Goal: Task Accomplishment & Management: Use online tool/utility

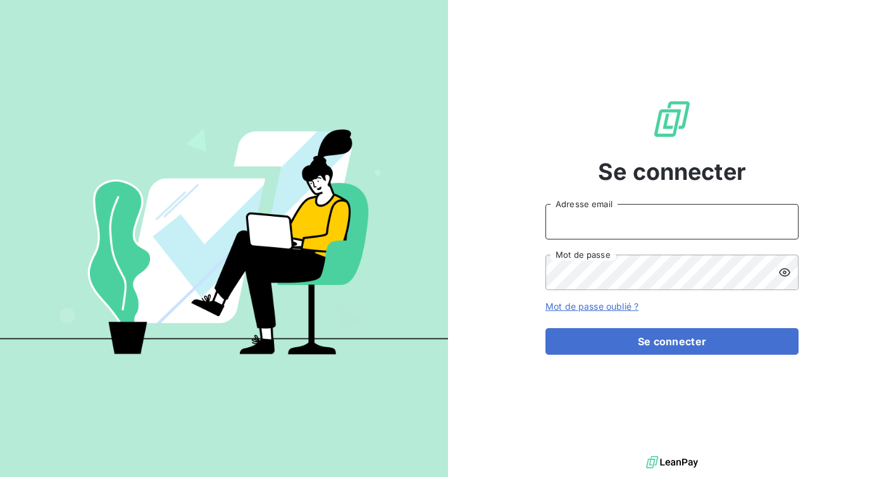
type input "[PERSON_NAME][EMAIL_ADDRESS][PERSON_NAME][DOMAIN_NAME]"
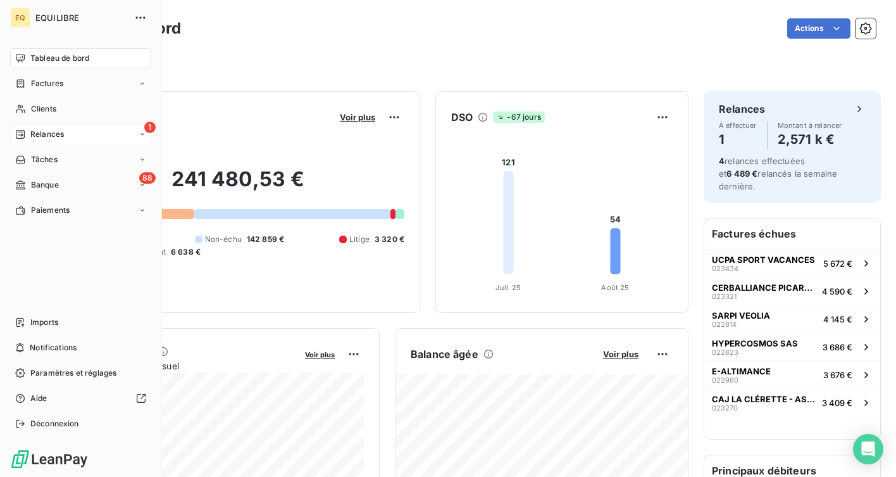
click at [36, 130] on span "Relances" at bounding box center [47, 134] width 34 height 11
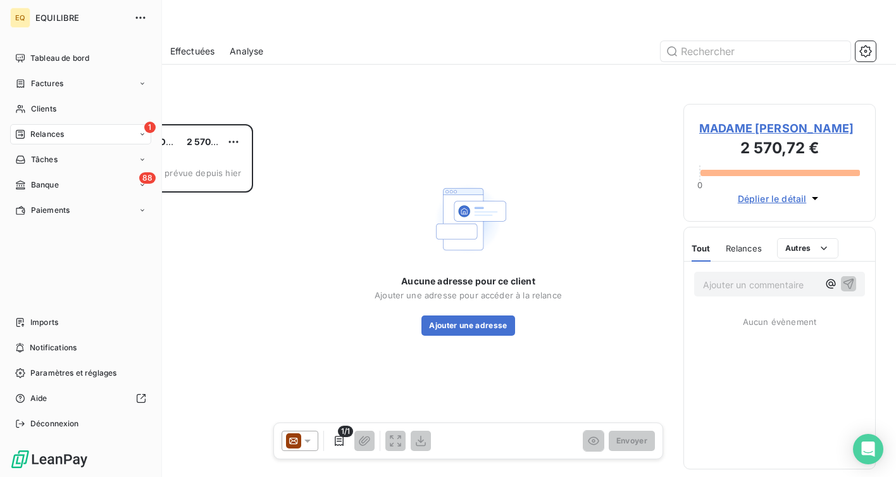
scroll to position [353, 192]
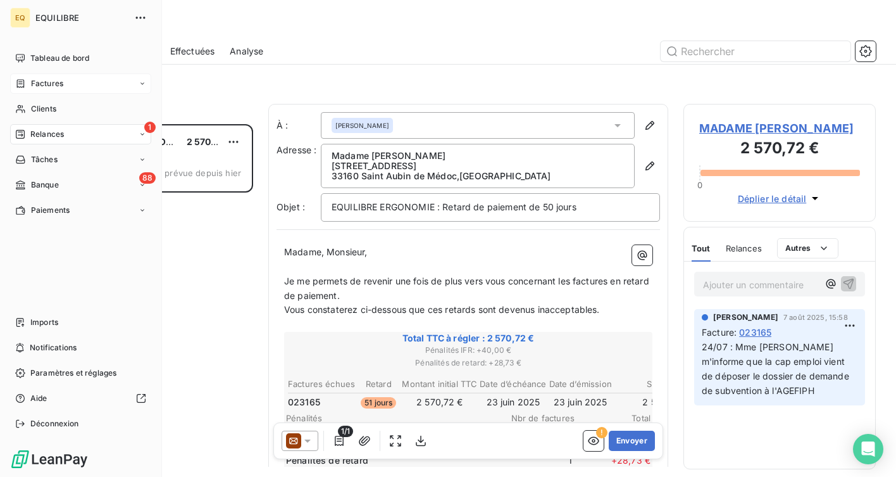
click at [65, 81] on div "Factures" at bounding box center [80, 83] width 141 height 20
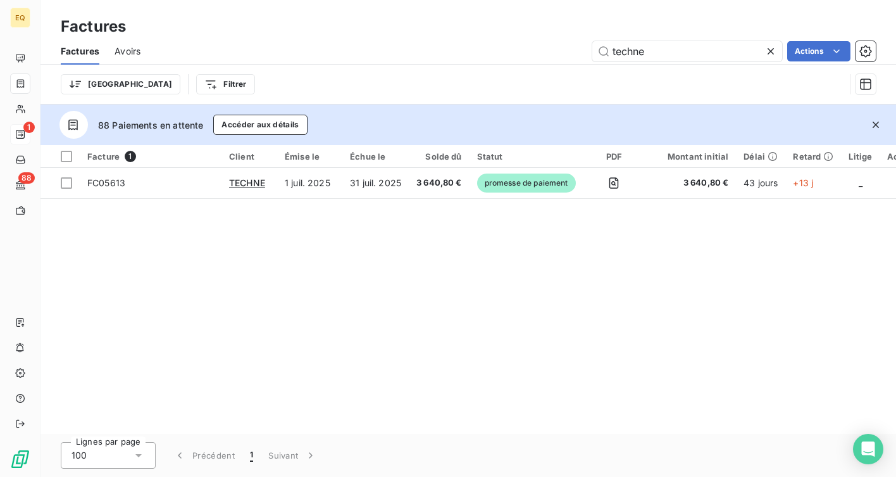
drag, startPoint x: 659, startPoint y: 47, endPoint x: 564, endPoint y: 47, distance: 95.0
click at [564, 47] on div "techne Actions" at bounding box center [516, 51] width 720 height 20
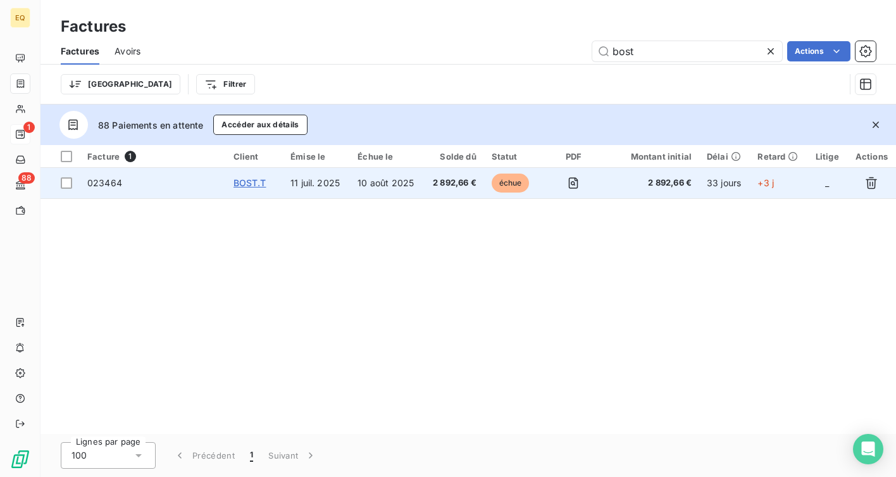
type input "bost"
click at [253, 185] on span "BOST.T" at bounding box center [250, 182] width 33 height 11
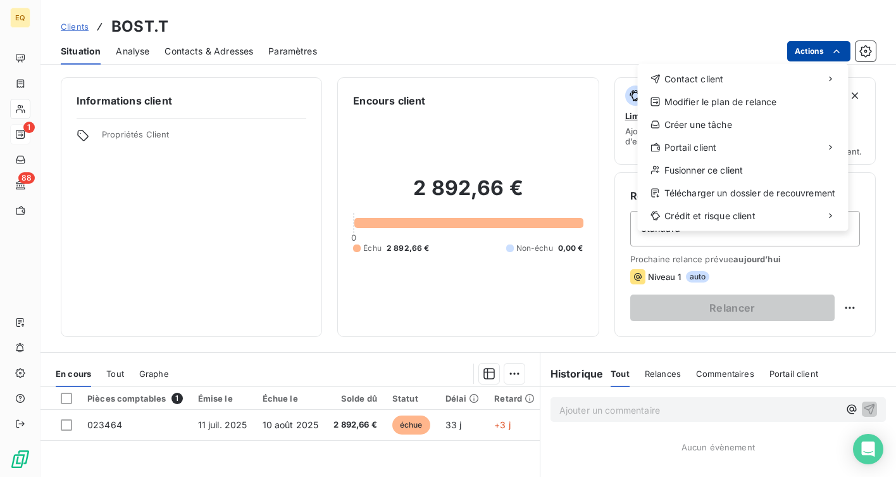
click at [809, 51] on html "EQ 1 88 Clients BOST.T Situation Analyse Contacts & Adresses Paramètres Actions…" at bounding box center [448, 238] width 896 height 477
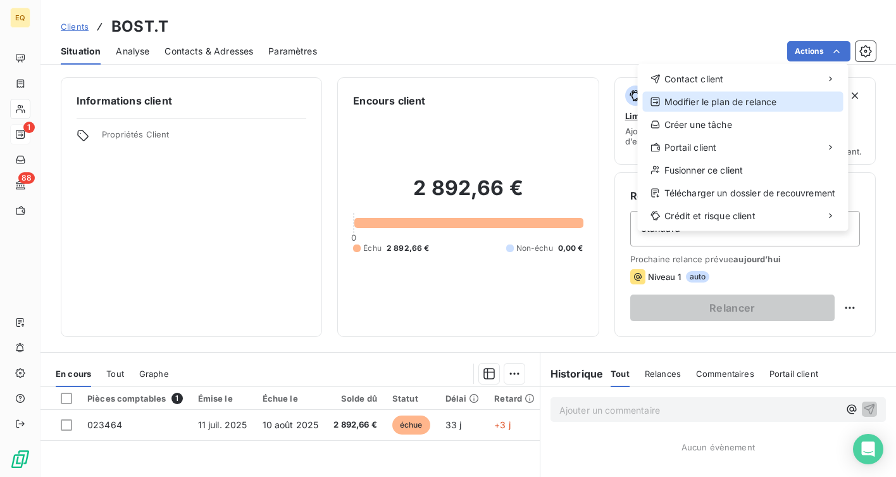
click at [718, 102] on div "Modifier le plan de relance" at bounding box center [743, 102] width 201 height 20
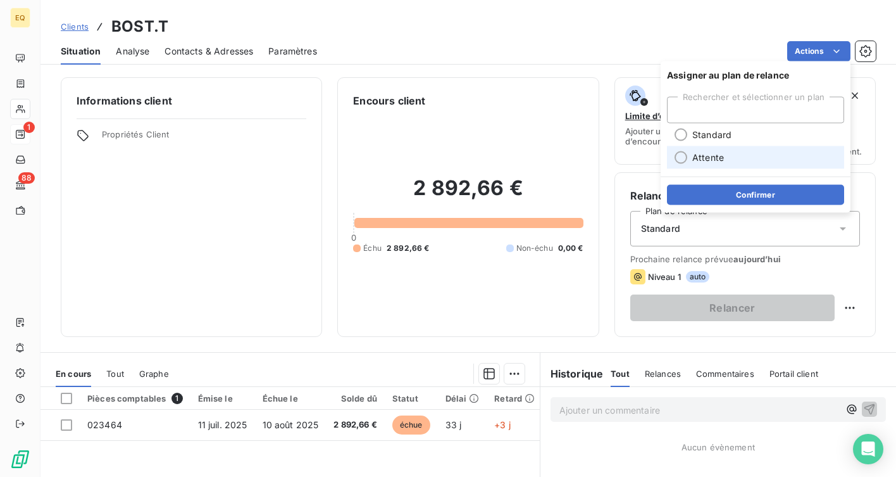
click at [683, 153] on div at bounding box center [681, 157] width 13 height 13
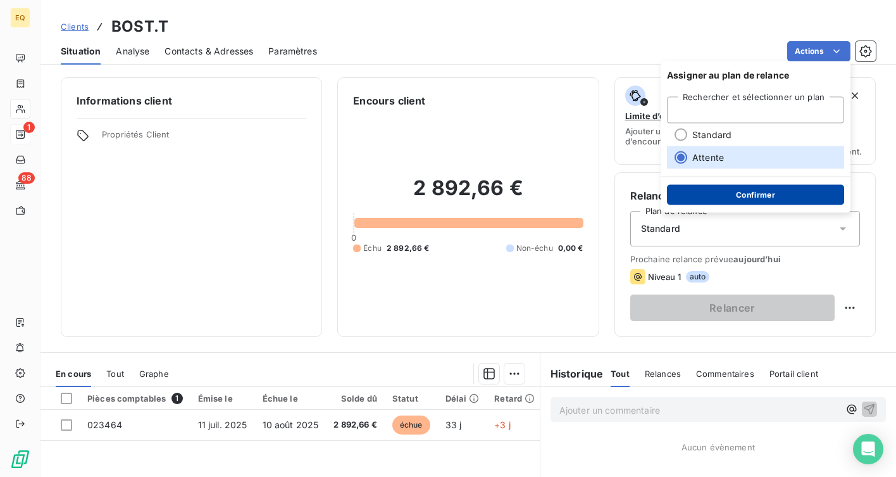
click at [739, 198] on button "Confirmer" at bounding box center [755, 195] width 177 height 20
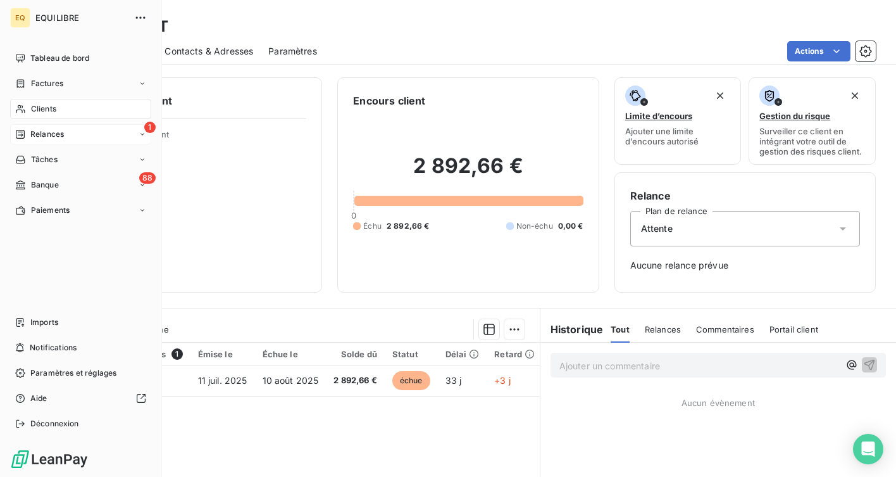
click at [49, 131] on span "Relances" at bounding box center [47, 134] width 34 height 11
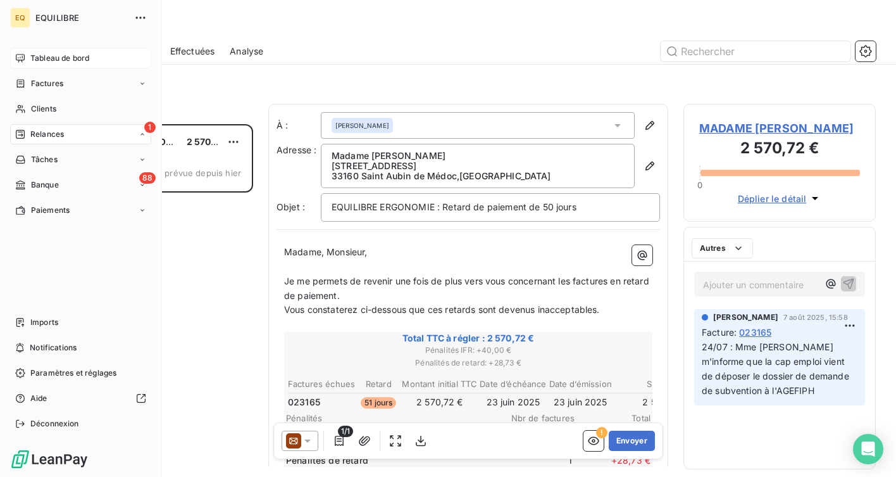
scroll to position [353, 192]
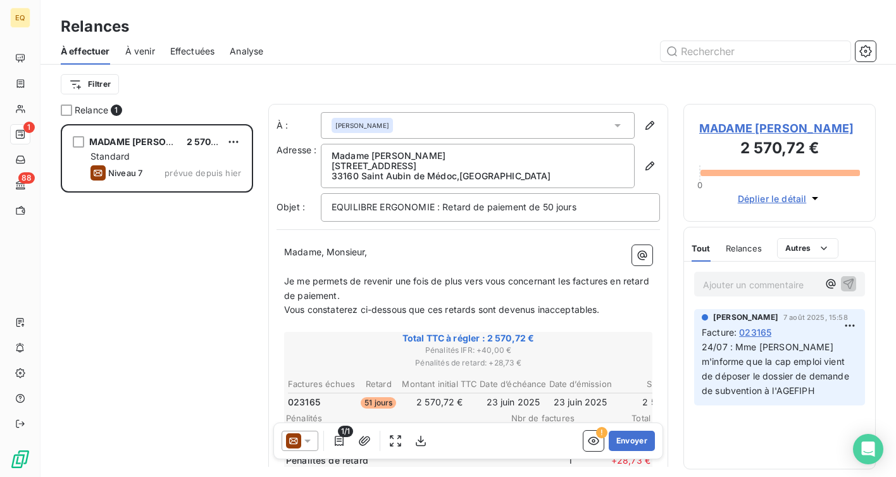
click at [142, 58] on div "À venir" at bounding box center [140, 51] width 30 height 27
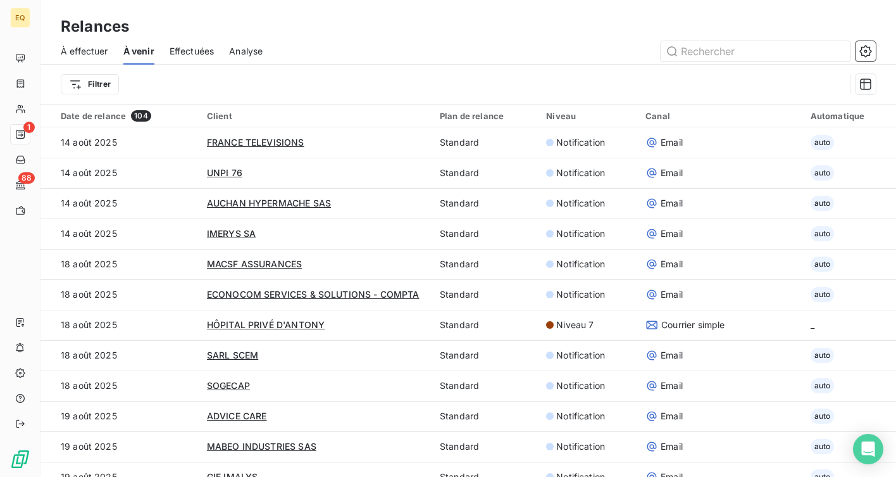
click at [191, 52] on span "Effectuées" at bounding box center [192, 51] width 45 height 13
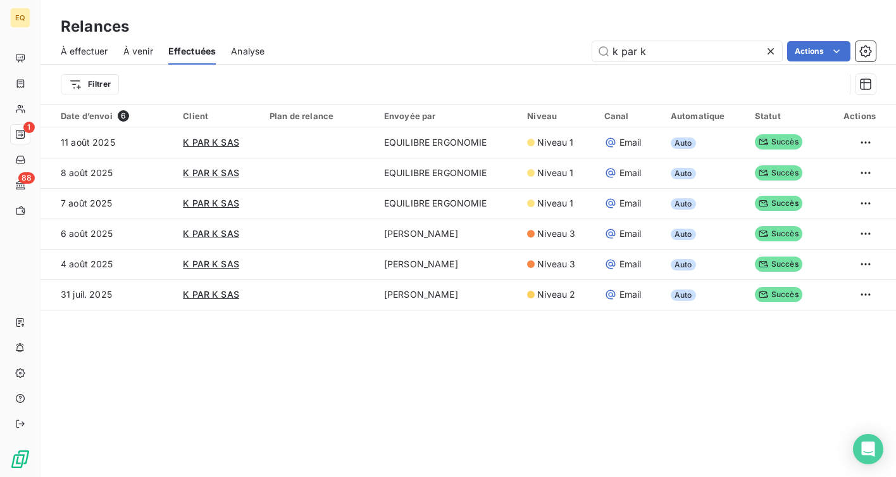
click at [141, 56] on span "À venir" at bounding box center [138, 51] width 30 height 13
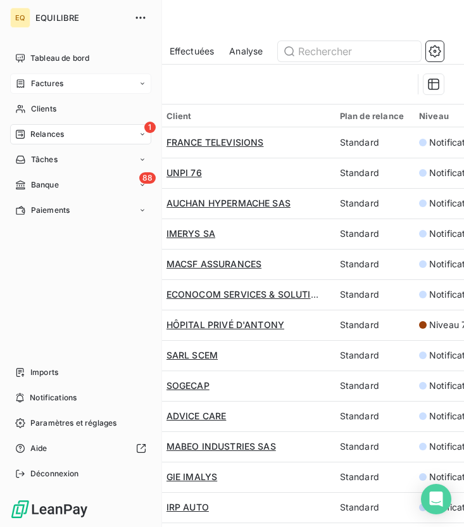
click at [18, 83] on icon at bounding box center [21, 83] width 8 height 8
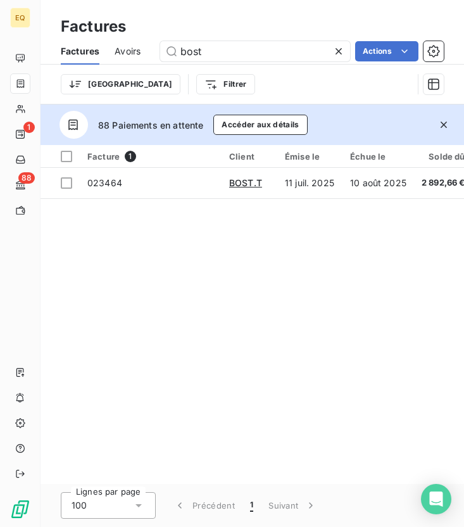
click at [341, 51] on icon at bounding box center [338, 51] width 13 height 13
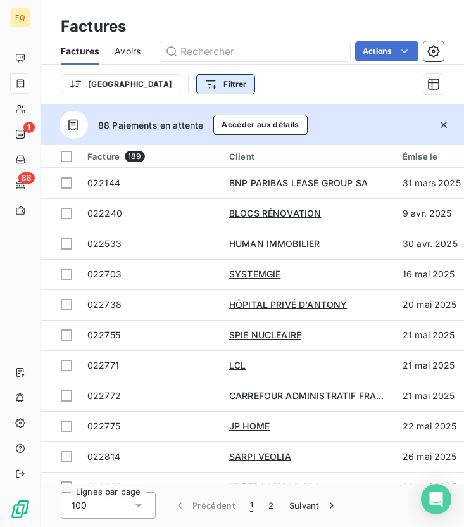
click at [152, 87] on html "EQ 1 88 Factures Factures Avoirs Actions Trier Filtrer 88 Paiements en attente …" at bounding box center [232, 263] width 464 height 527
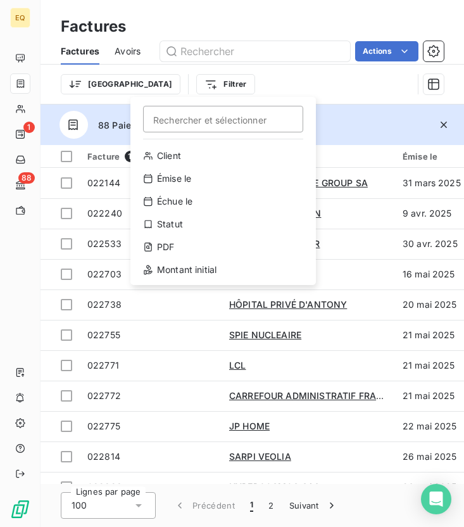
click at [227, 84] on html "EQ 1 88 Factures Factures Avoirs Actions Trier Filtrer Rechercher et sélectionn…" at bounding box center [232, 263] width 464 height 527
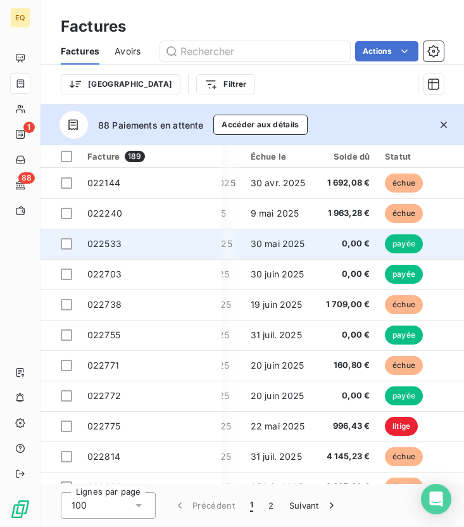
scroll to position [0, 196]
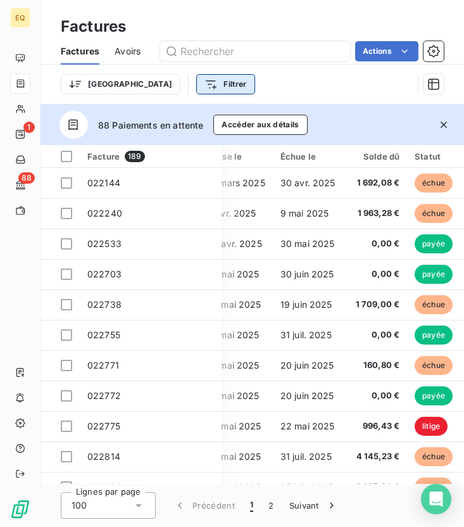
click at [161, 87] on html "EQ 1 88 Factures Factures Avoirs Actions Trier Filtrer 88 Paiements en attente …" at bounding box center [232, 263] width 464 height 527
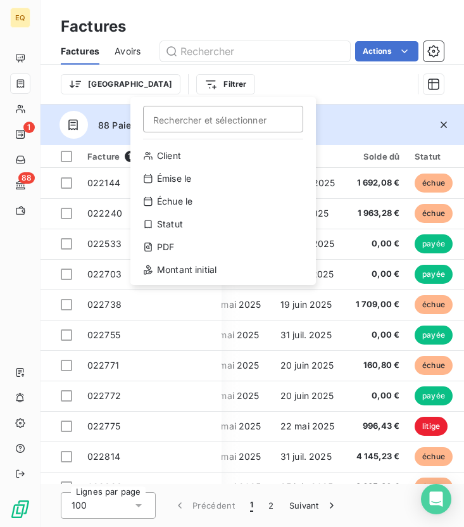
click at [301, 73] on html "EQ 1 88 Factures Factures Avoirs Actions Trier Filtrer Rechercher et sélectionn…" at bounding box center [232, 263] width 464 height 527
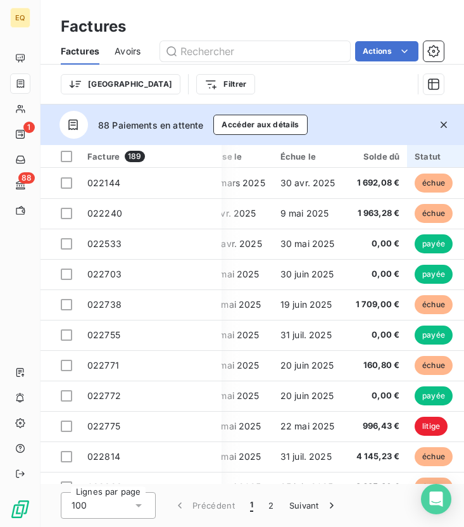
click at [437, 158] on div "Statut" at bounding box center [464, 156] width 99 height 10
click at [422, 156] on div "Statut" at bounding box center [464, 156] width 99 height 10
click at [447, 119] on icon "button" at bounding box center [443, 124] width 13 height 13
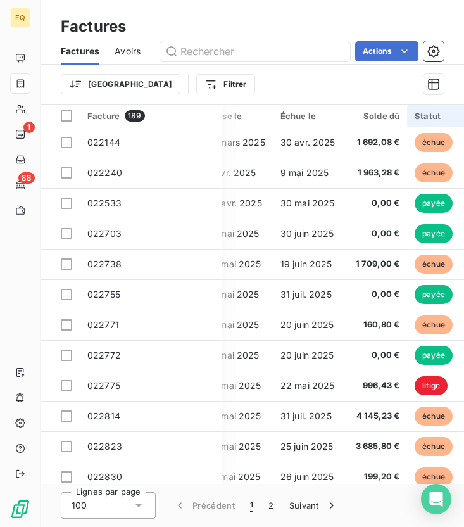
click at [436, 113] on div "Statut" at bounding box center [464, 116] width 99 height 10
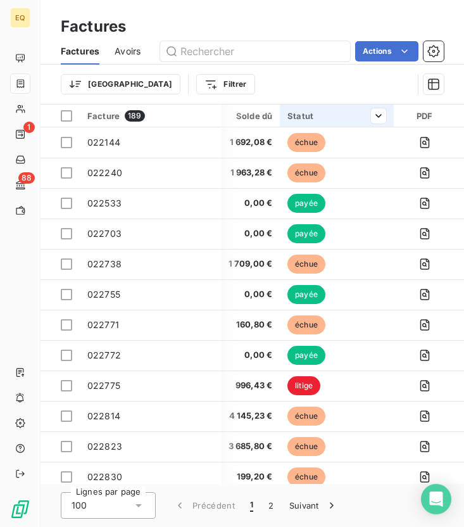
scroll to position [0, 363]
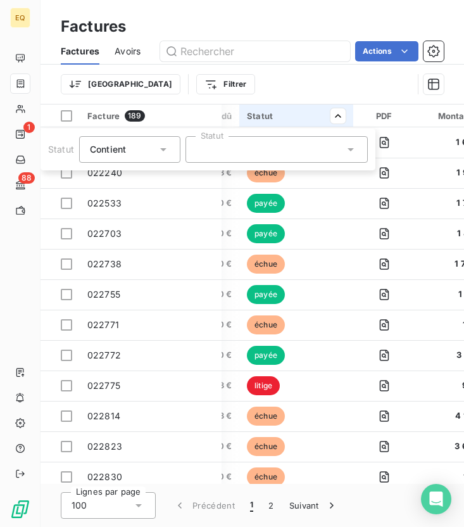
click at [291, 154] on div at bounding box center [276, 149] width 182 height 27
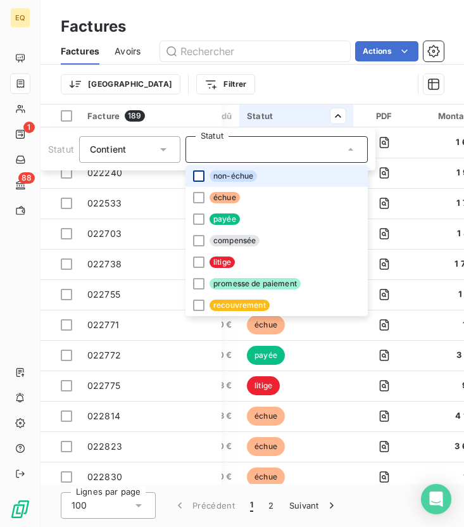
click at [199, 179] on div at bounding box center [198, 175] width 11 height 11
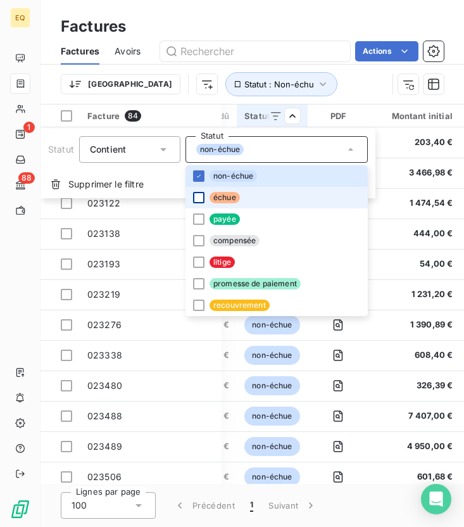
click at [197, 201] on div at bounding box center [198, 197] width 11 height 11
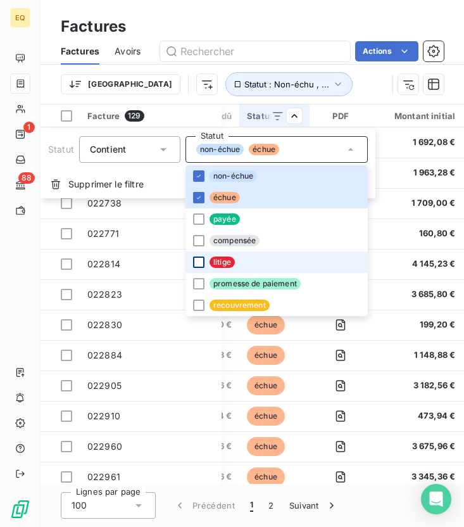
click at [197, 264] on div at bounding box center [198, 261] width 11 height 11
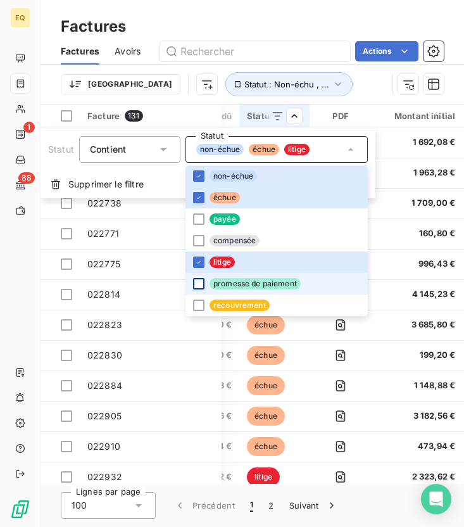
click at [198, 283] on div at bounding box center [198, 283] width 11 height 11
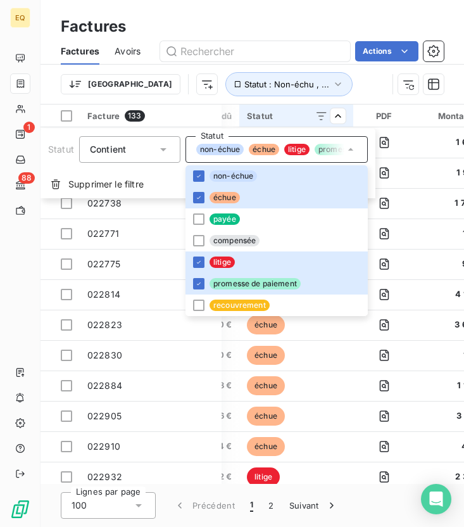
click at [337, 84] on html "EQ 1 88 Factures Factures Avoirs Actions Trier Statut : Non-échu , ... Facture …" at bounding box center [232, 263] width 464 height 527
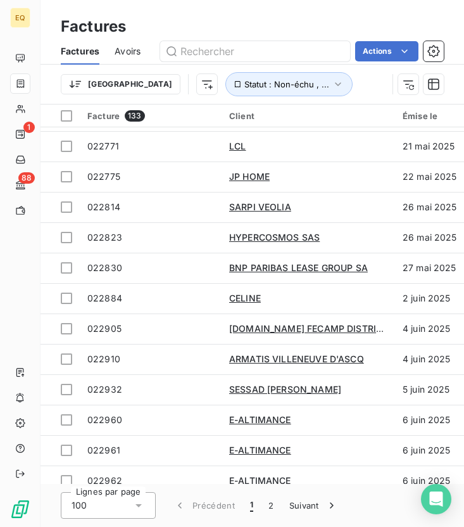
scroll to position [86, 0]
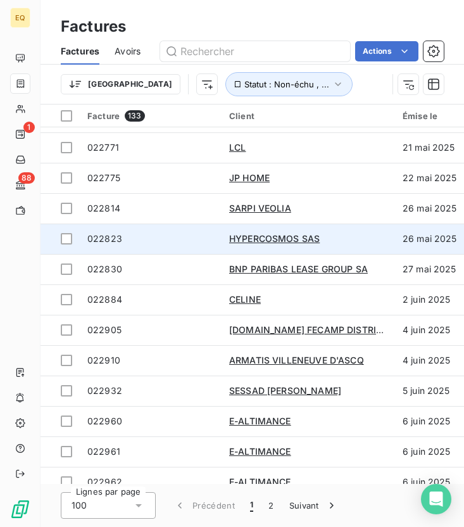
click at [166, 242] on span "022823" at bounding box center [150, 238] width 127 height 13
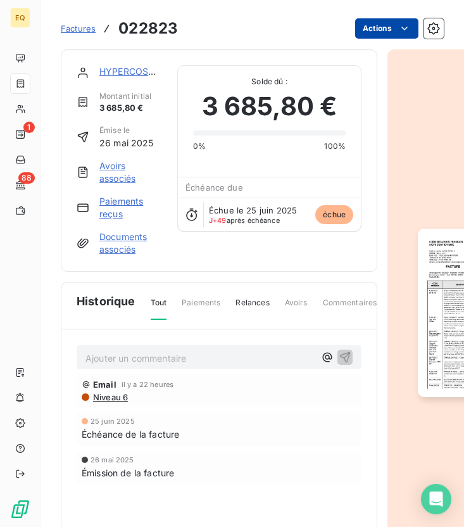
click at [388, 30] on html "EQ 1 88 Factures 022823 Actions HYPERCOSMOS SAS Montant initial 3 685,80 € Émis…" at bounding box center [232, 263] width 464 height 527
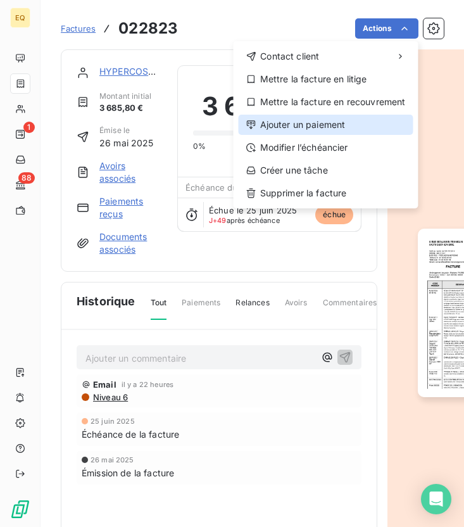
click at [280, 125] on div "Ajouter un paiement" at bounding box center [326, 125] width 175 height 20
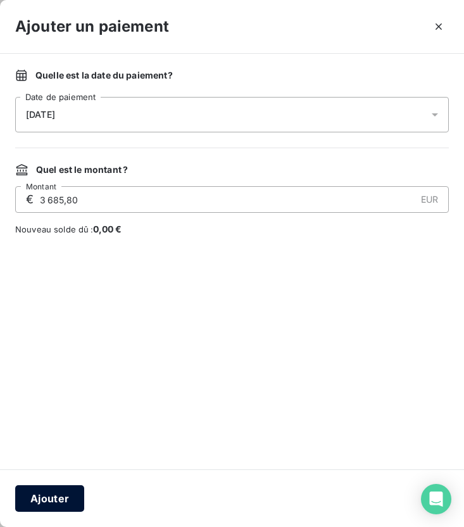
click at [53, 476] on button "Ajouter" at bounding box center [49, 498] width 69 height 27
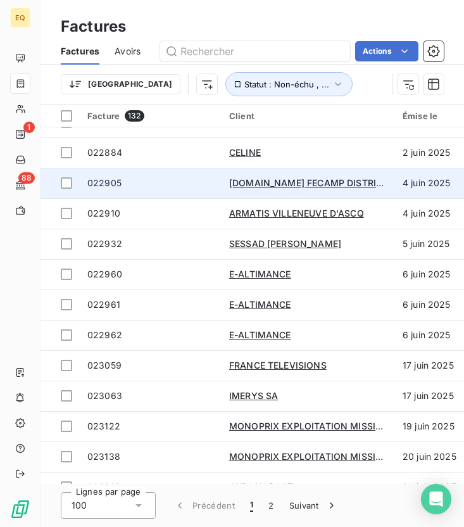
scroll to position [211, 0]
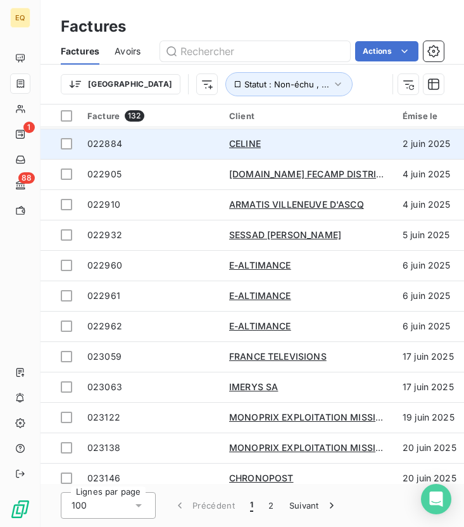
click at [142, 147] on span "022884" at bounding box center [150, 143] width 127 height 13
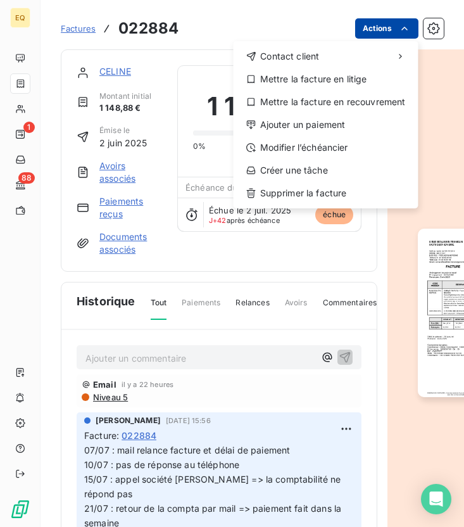
click at [394, 28] on html "EQ 1 88 Factures 022884 Actions Contact client Mettre la facture en litige Mett…" at bounding box center [232, 263] width 464 height 527
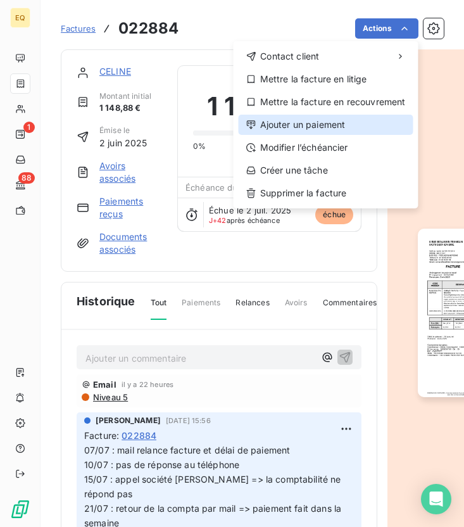
click at [310, 123] on div "Ajouter un paiement" at bounding box center [326, 125] width 175 height 20
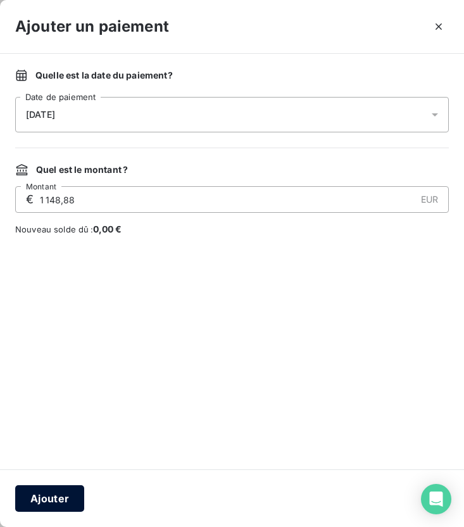
click at [51, 476] on button "Ajouter" at bounding box center [49, 498] width 69 height 27
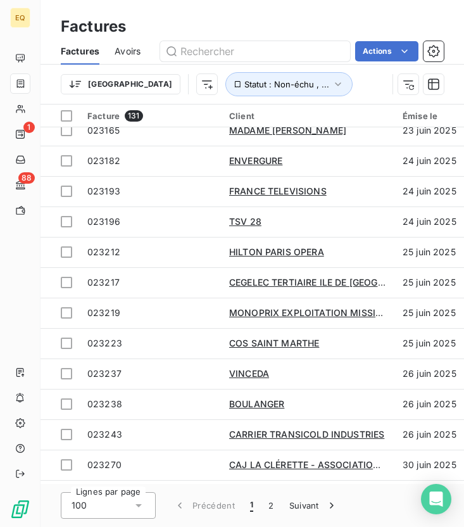
scroll to position [567, 0]
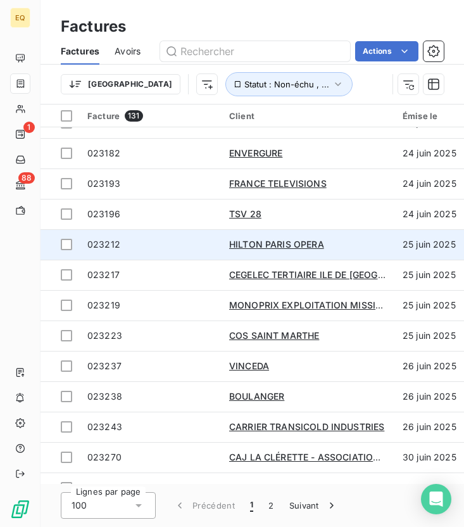
click at [116, 248] on span "023212" at bounding box center [103, 244] width 33 height 11
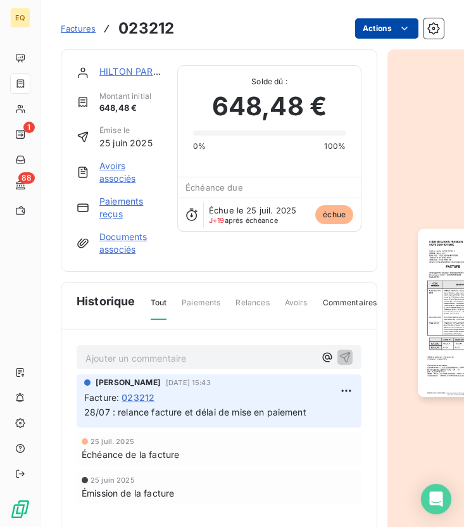
click at [396, 30] on html "EQ 1 88 Factures 023212 Actions HILTON PARIS OPERA Montant initial 648,48 € Émi…" at bounding box center [232, 263] width 464 height 527
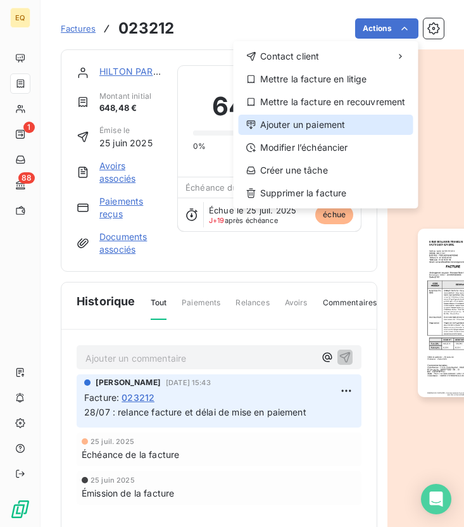
click at [325, 124] on div "Ajouter un paiement" at bounding box center [326, 125] width 175 height 20
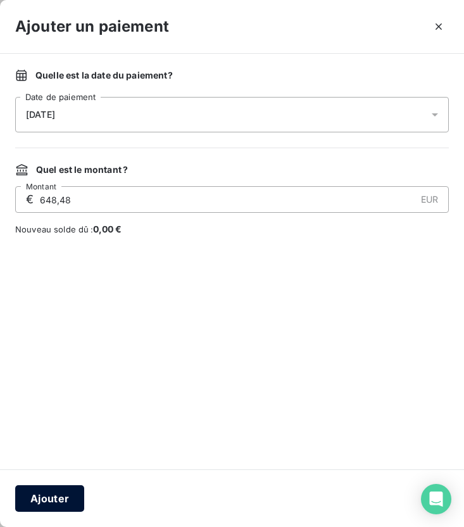
click at [59, 476] on button "Ajouter" at bounding box center [49, 498] width 69 height 27
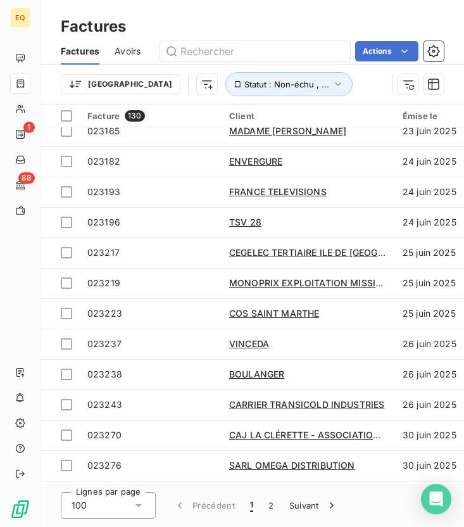
scroll to position [561, 0]
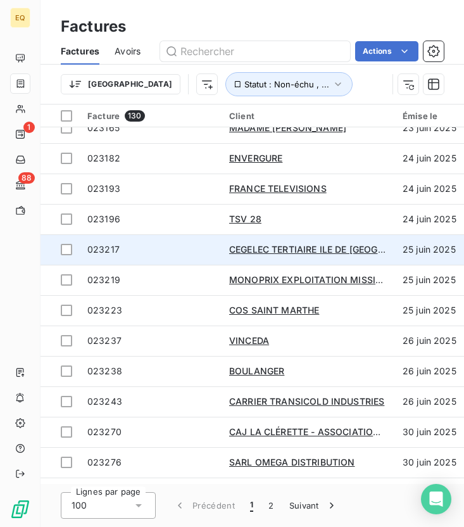
click at [101, 248] on span "023217" at bounding box center [103, 249] width 32 height 11
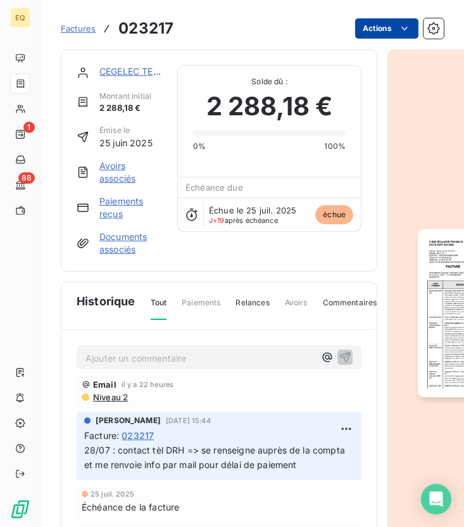
click at [370, 35] on html "EQ 1 88 Factures 023217 Actions CEGELEC TERTIAIRE ILE DE FRANCE Montant initial…" at bounding box center [232, 263] width 464 height 527
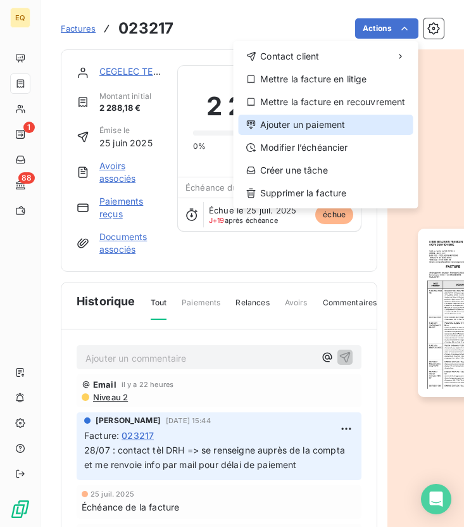
click at [279, 127] on div "Ajouter un paiement" at bounding box center [326, 125] width 175 height 20
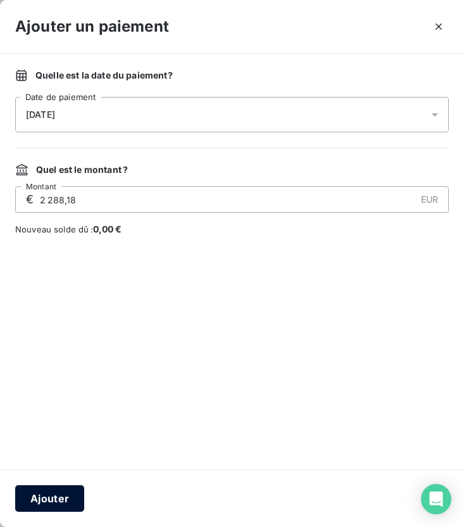
click at [58, 476] on button "Ajouter" at bounding box center [49, 498] width 69 height 27
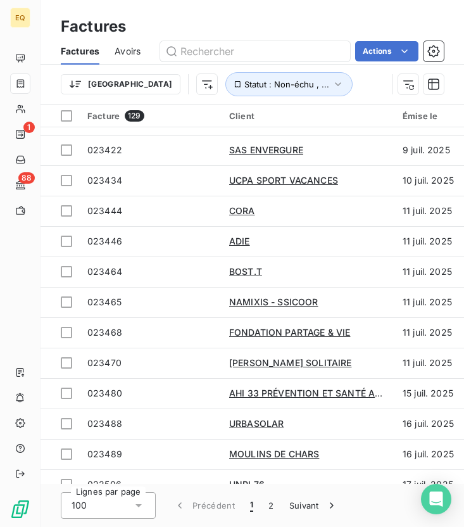
scroll to position [1209, 0]
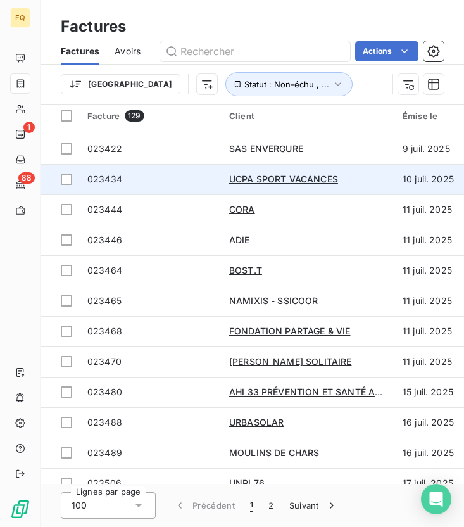
click at [115, 182] on span "023434" at bounding box center [104, 178] width 35 height 11
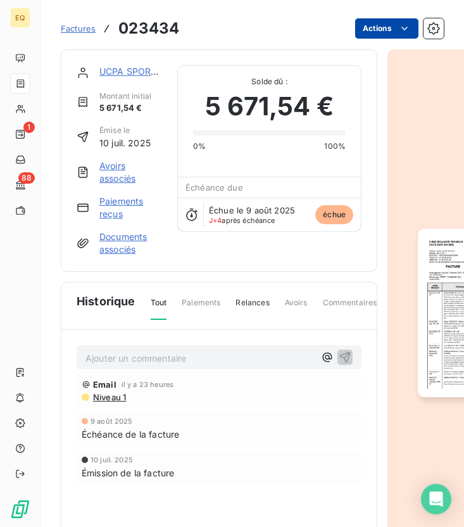
click at [380, 31] on html "EQ 1 88 Factures 023434 Actions UCPA SPORT VACANCES Montant initial 5 671,54 € …" at bounding box center [232, 263] width 464 height 527
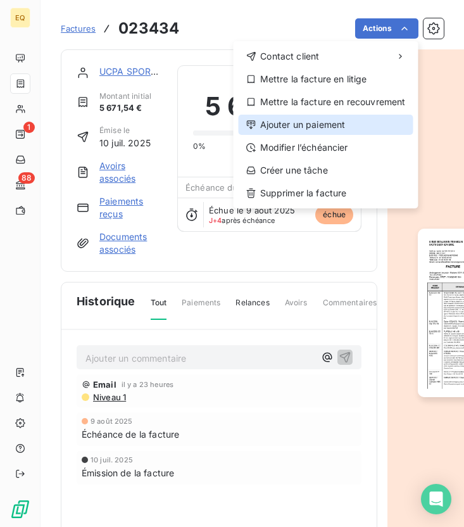
click at [303, 129] on div "Ajouter un paiement" at bounding box center [326, 125] width 175 height 20
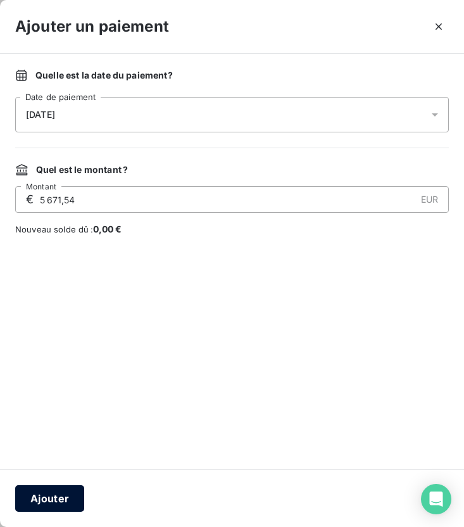
click at [56, 476] on button "Ajouter" at bounding box center [49, 498] width 69 height 27
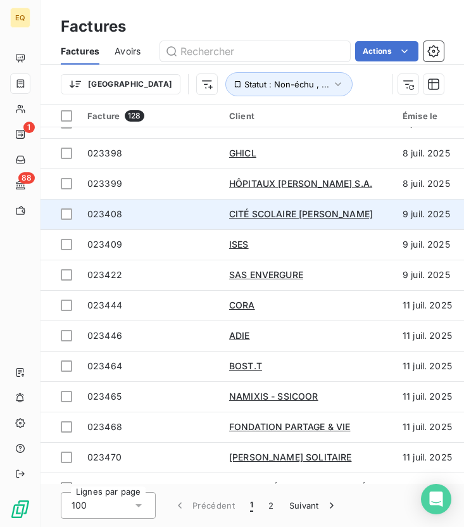
scroll to position [1089, 0]
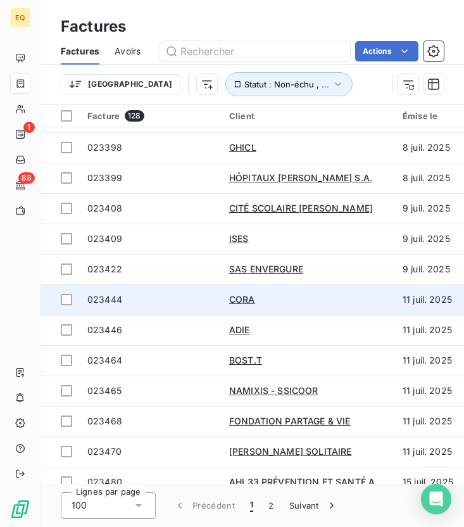
click at [134, 307] on td "023444" at bounding box center [151, 299] width 142 height 30
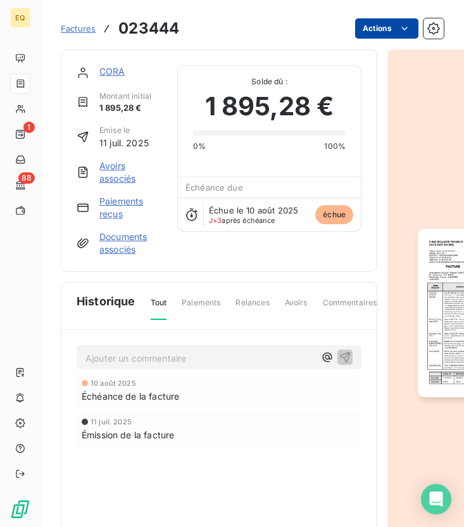
click at [384, 37] on html "EQ 1 88 Factures 023444 Actions CORA Montant initial 1 895,28 € Émise le [DATE]…" at bounding box center [232, 263] width 464 height 527
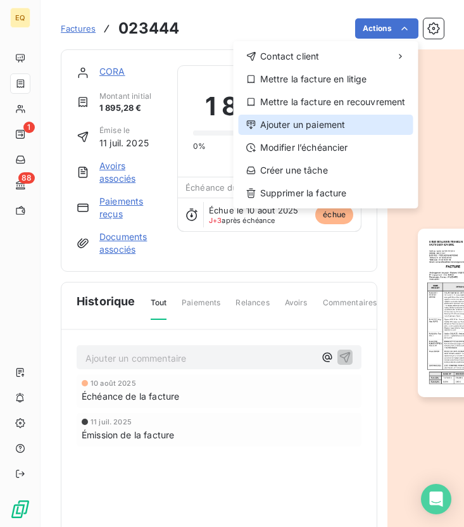
click at [301, 127] on div "Ajouter un paiement" at bounding box center [326, 125] width 175 height 20
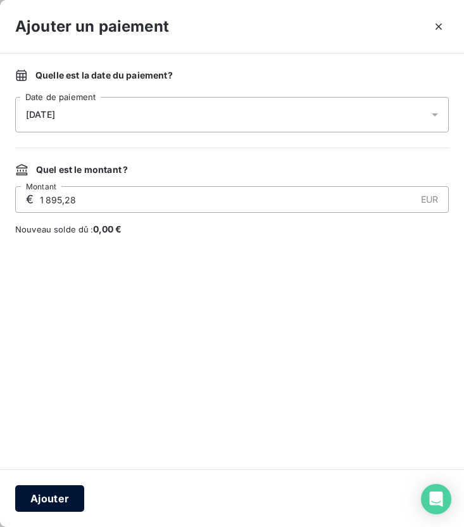
click at [53, 476] on button "Ajouter" at bounding box center [49, 498] width 69 height 27
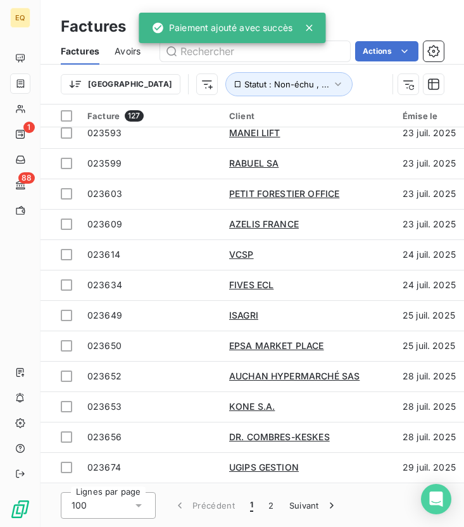
scroll to position [1988, 0]
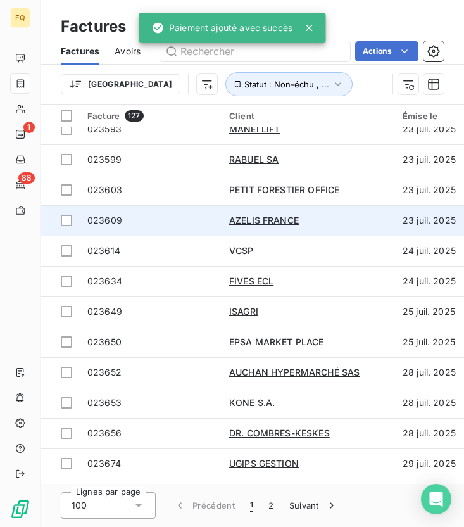
click at [113, 222] on span "023609" at bounding box center [104, 220] width 35 height 11
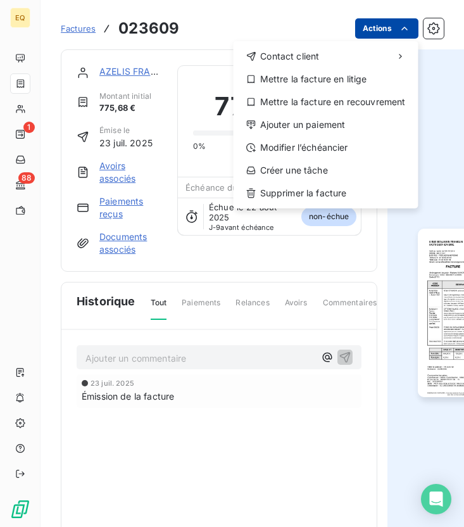
click at [387, 27] on html "EQ 1 88 Factures 023609 Actions Contact client Mettre la facture en litige Mett…" at bounding box center [232, 263] width 464 height 527
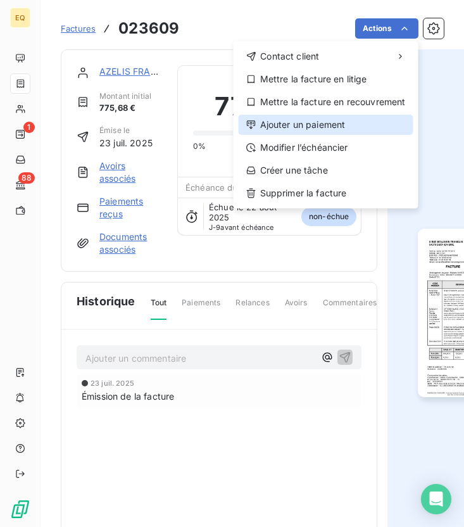
click at [316, 127] on div "Ajouter un paiement" at bounding box center [326, 125] width 175 height 20
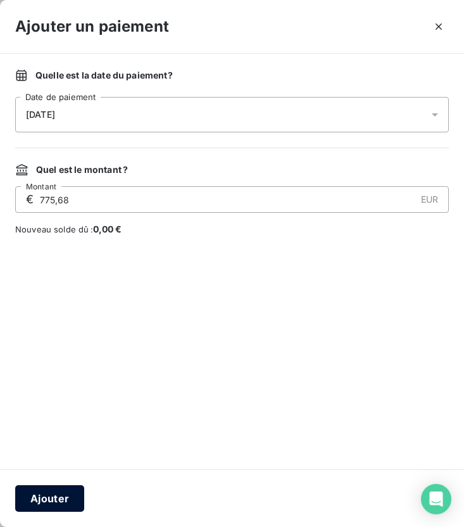
click at [55, 476] on button "Ajouter" at bounding box center [49, 498] width 69 height 27
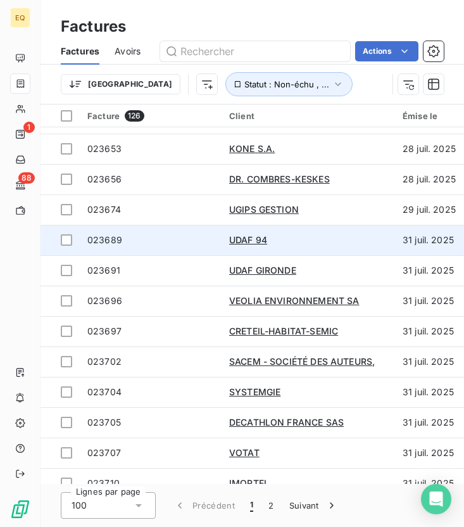
scroll to position [2214, 0]
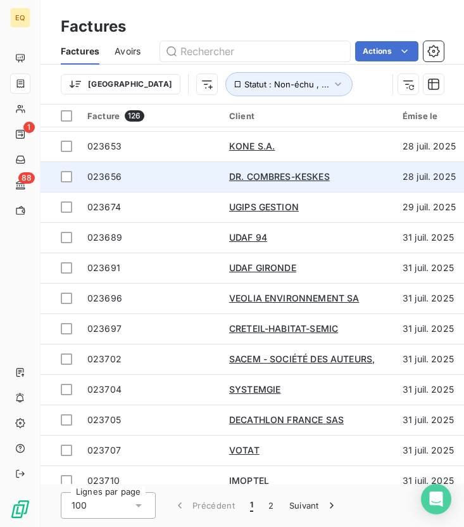
click at [111, 178] on span "023656" at bounding box center [104, 176] width 34 height 11
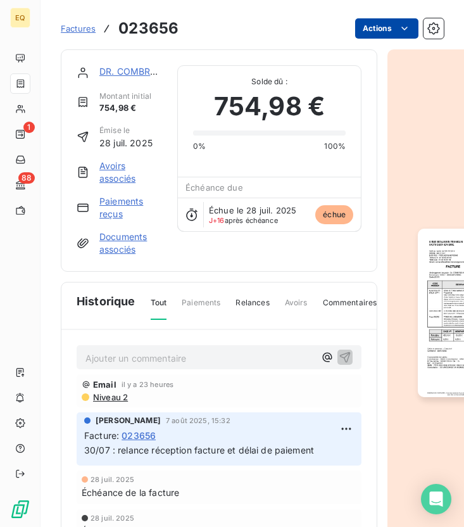
click at [395, 21] on html "EQ 1 88 Factures 023656 Actions DR. COMBRES-KESKES Montant initial 754,98 € Émi…" at bounding box center [232, 263] width 464 height 527
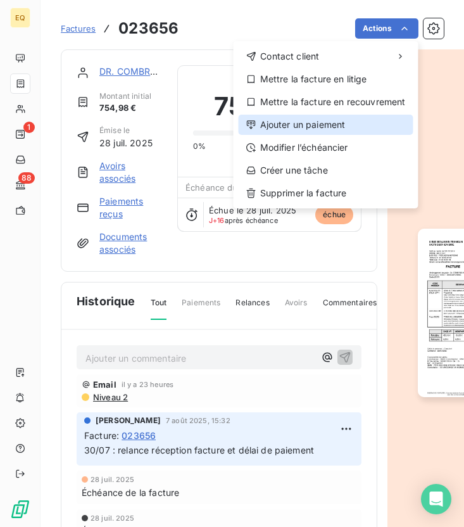
click at [317, 125] on div "Ajouter un paiement" at bounding box center [326, 125] width 175 height 20
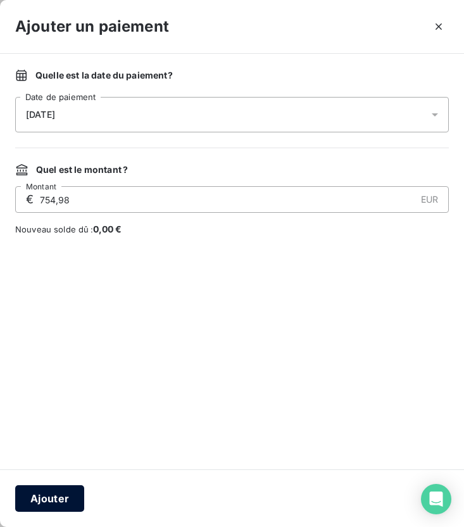
click at [56, 476] on button "Ajouter" at bounding box center [49, 498] width 69 height 27
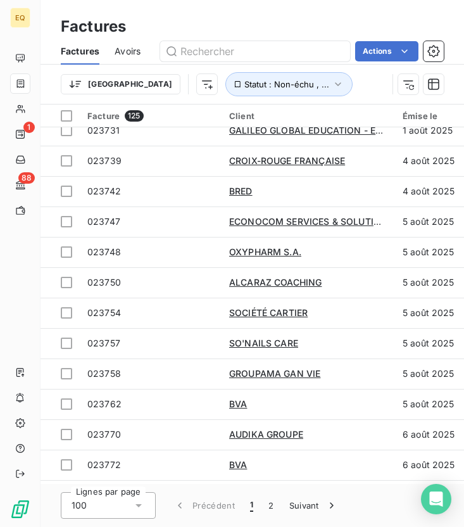
scroll to position [2687, 0]
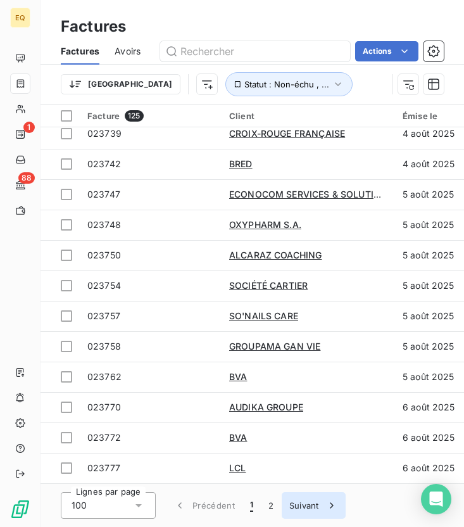
click at [299, 476] on button "Suivant" at bounding box center [314, 505] width 64 height 27
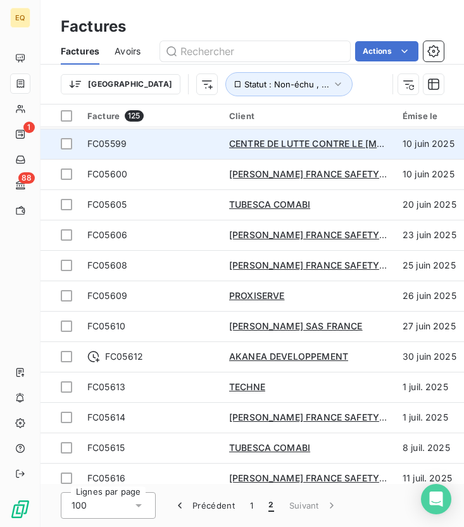
scroll to position [32, 0]
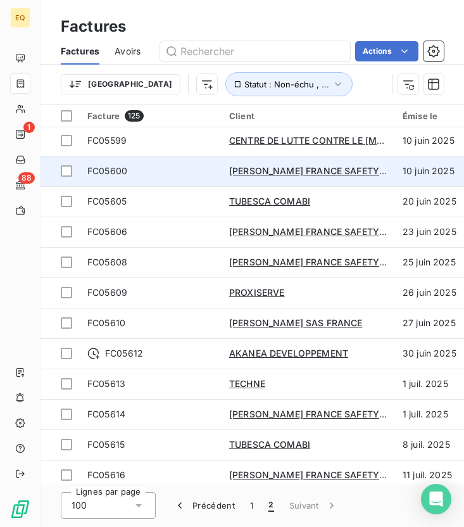
click at [115, 174] on span "FC05600" at bounding box center [107, 170] width 40 height 11
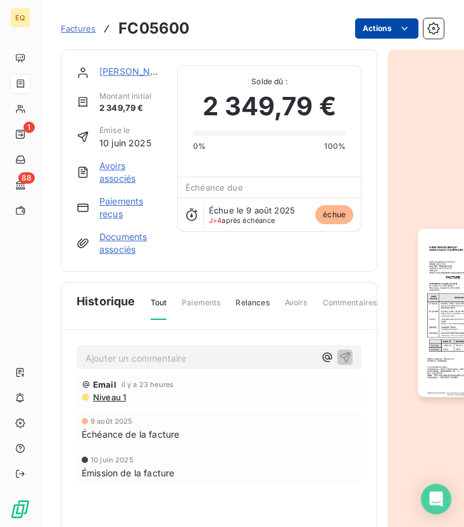
click at [387, 28] on html "EQ 1 88 Factures FC05600 Actions [PERSON_NAME] FRANCE SAFETY ASSESSMENT Montant…" at bounding box center [232, 263] width 464 height 527
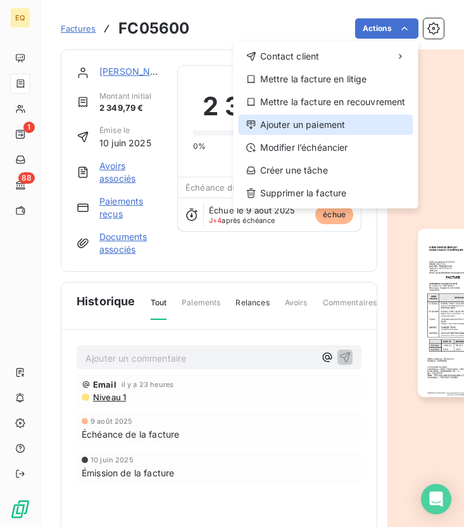
click at [293, 130] on div "Ajouter un paiement" at bounding box center [326, 125] width 175 height 20
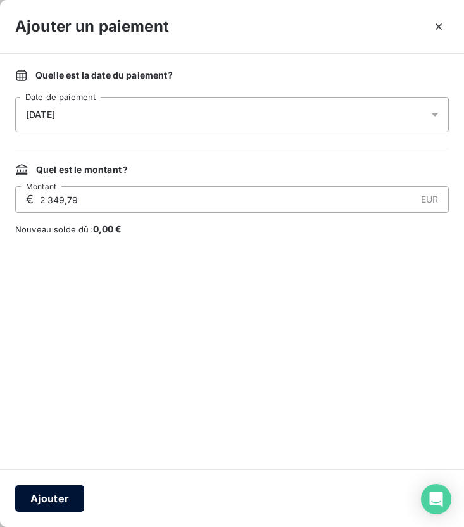
click at [48, 476] on button "Ajouter" at bounding box center [49, 498] width 69 height 27
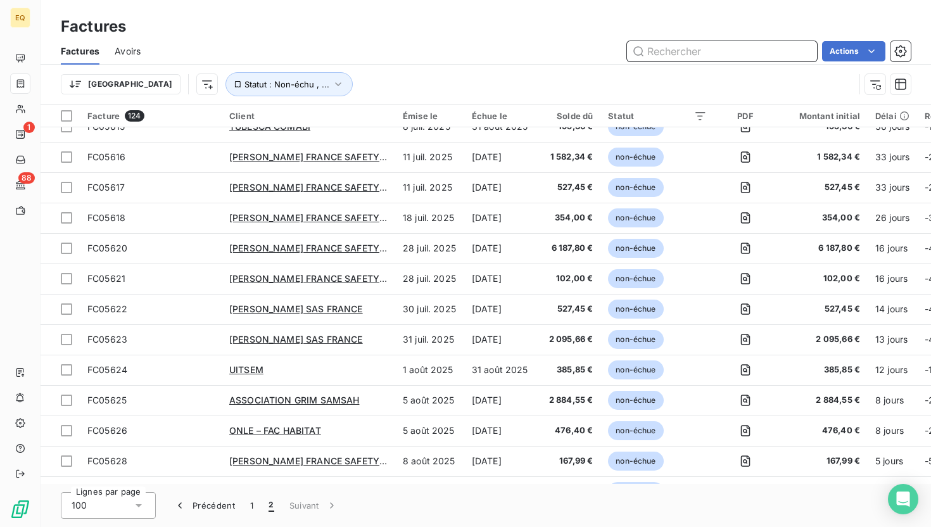
scroll to position [378, 0]
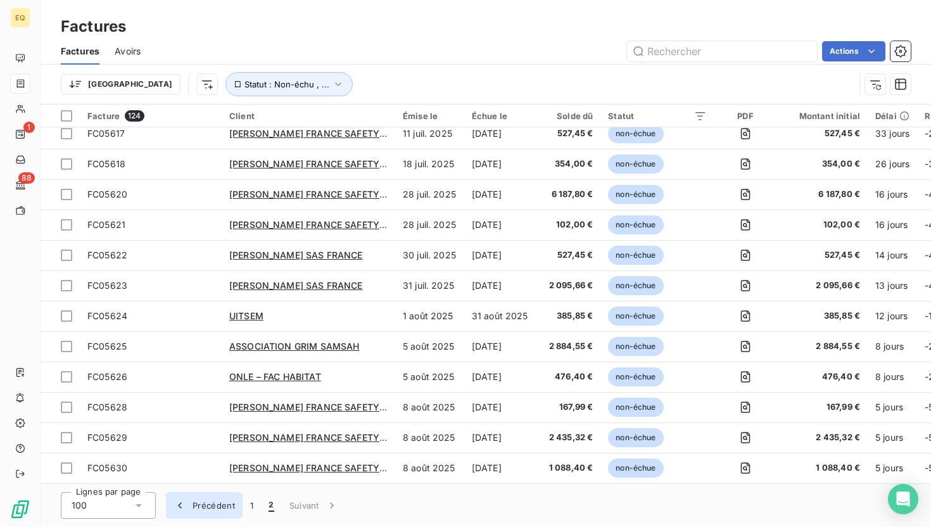
click at [220, 476] on button "Précédent" at bounding box center [204, 505] width 77 height 27
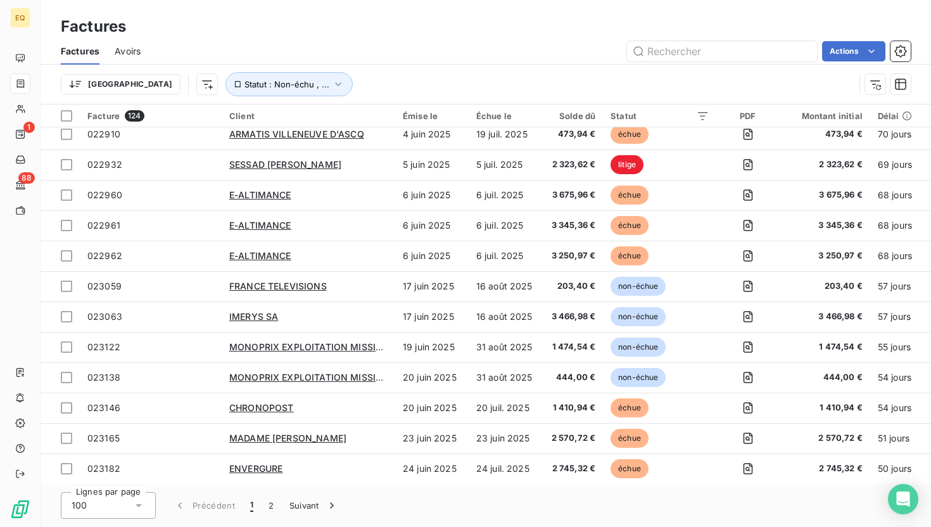
scroll to position [586, 0]
